Goal: Task Accomplishment & Management: Manage account settings

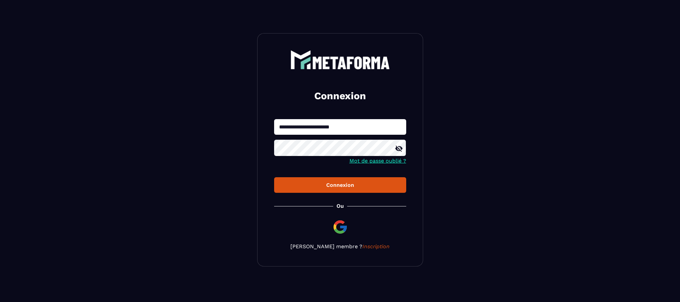
drag, startPoint x: 348, startPoint y: 127, endPoint x: 242, endPoint y: 133, distance: 106.1
click at [242, 133] on section "**********" at bounding box center [340, 150] width 680 height 300
type input "**********"
click at [339, 187] on div "Connexion" at bounding box center [340, 185] width 121 height 6
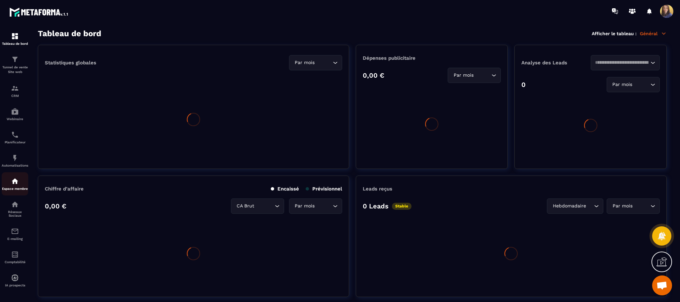
click at [18, 184] on img at bounding box center [15, 181] width 8 height 8
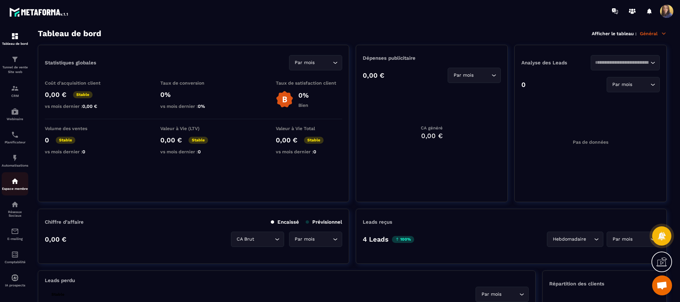
click at [14, 185] on img at bounding box center [15, 181] width 8 height 8
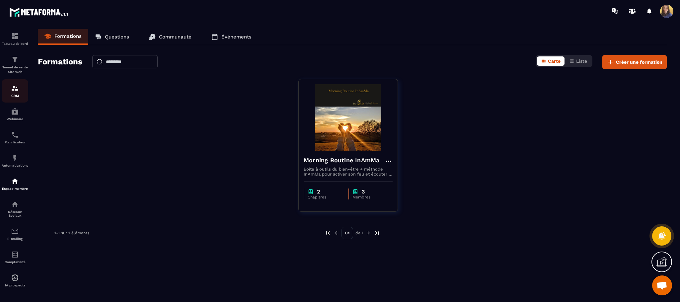
click at [16, 90] on img at bounding box center [15, 88] width 8 height 8
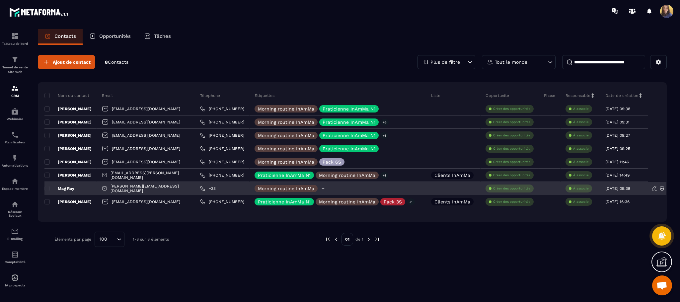
click at [321, 187] on icon at bounding box center [323, 188] width 4 height 4
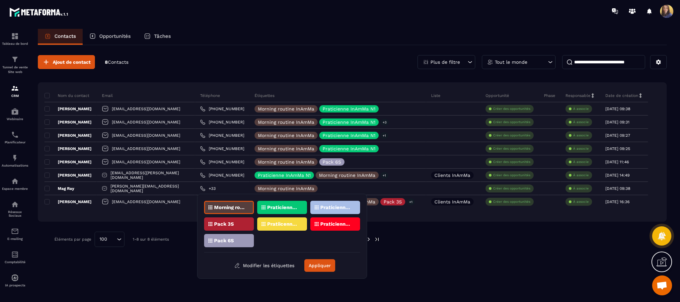
click at [286, 207] on p "Praticienne InAmMa N1" at bounding box center [283, 207] width 32 height 5
click at [327, 266] on button "Appliquer" at bounding box center [319, 265] width 31 height 13
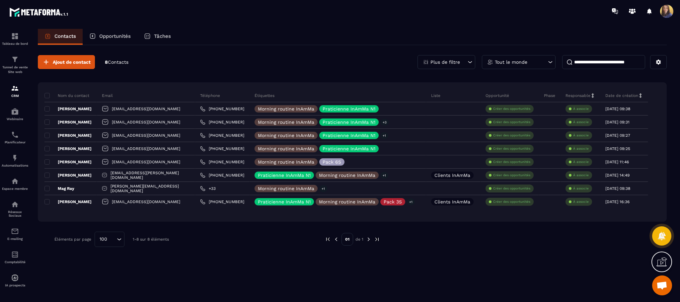
click at [669, 16] on span at bounding box center [666, 11] width 13 height 13
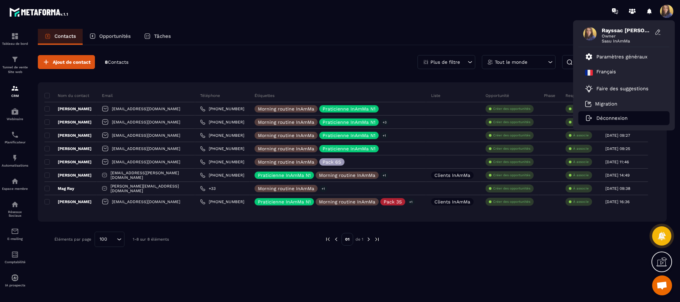
click at [607, 120] on p "Déconnexion" at bounding box center [612, 118] width 31 height 6
